Goal: Transaction & Acquisition: Purchase product/service

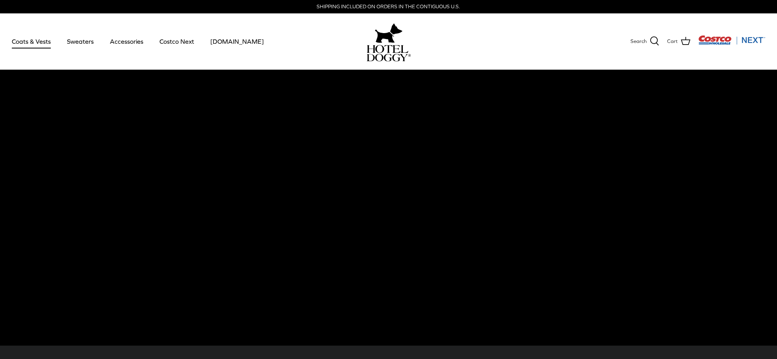
click at [37, 44] on link "Coats & Vests" at bounding box center [31, 41] width 53 height 27
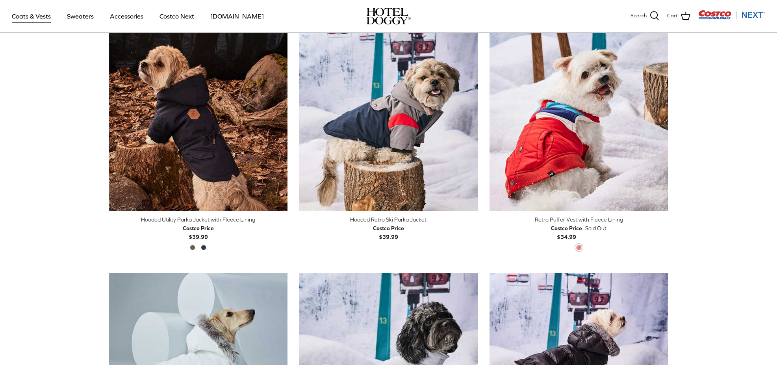
scroll to position [206, 0]
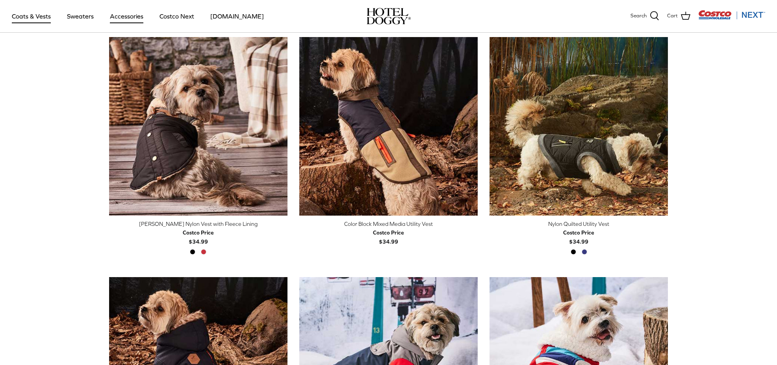
click at [130, 20] on link "Accessories" at bounding box center [127, 16] width 48 height 27
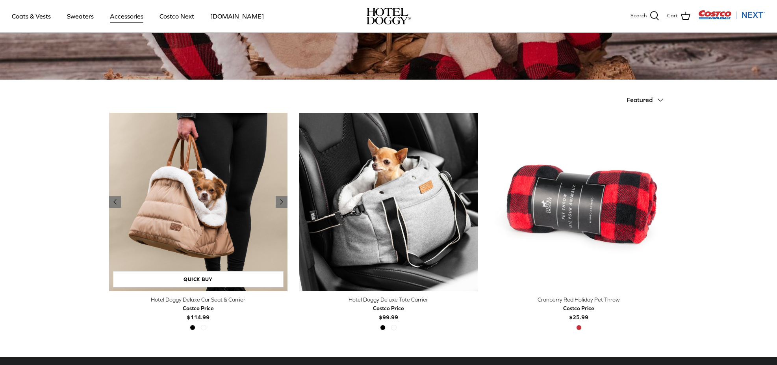
scroll to position [38, 0]
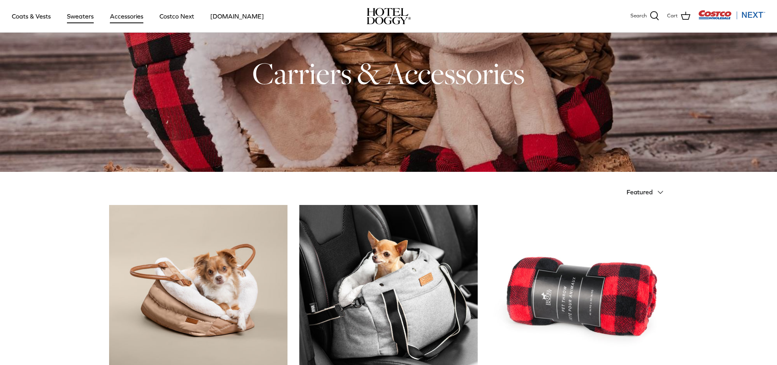
click at [80, 16] on link "Sweaters" at bounding box center [80, 16] width 41 height 27
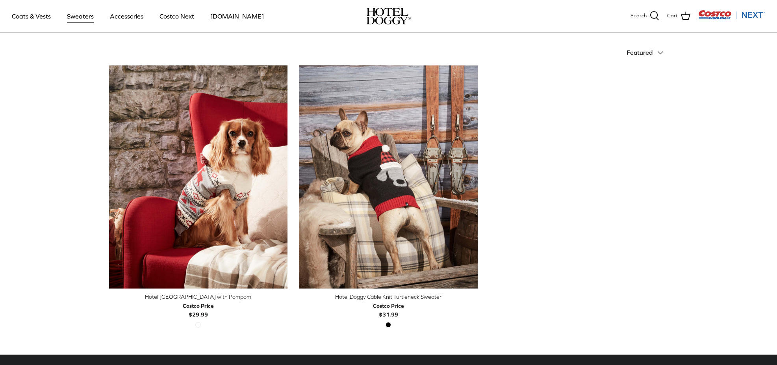
scroll to position [116, 0]
